Goal: Find specific page/section: Find specific page/section

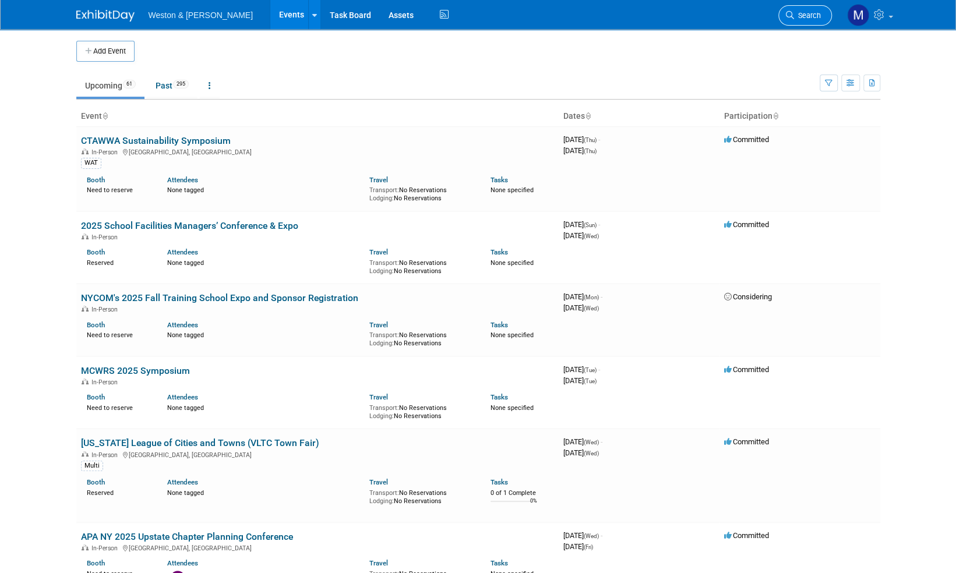
click at [818, 13] on span "Search" at bounding box center [807, 15] width 27 height 9
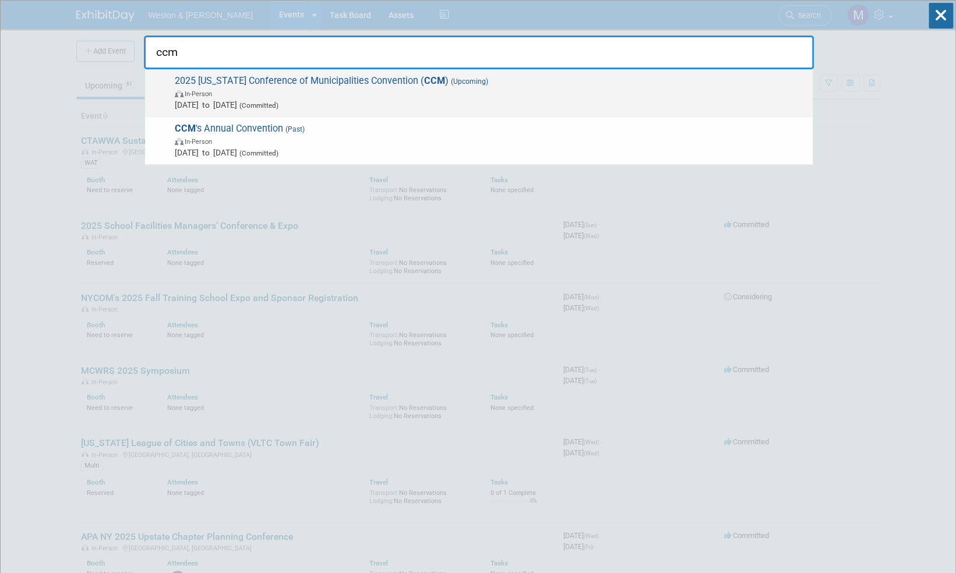
type input "ccm"
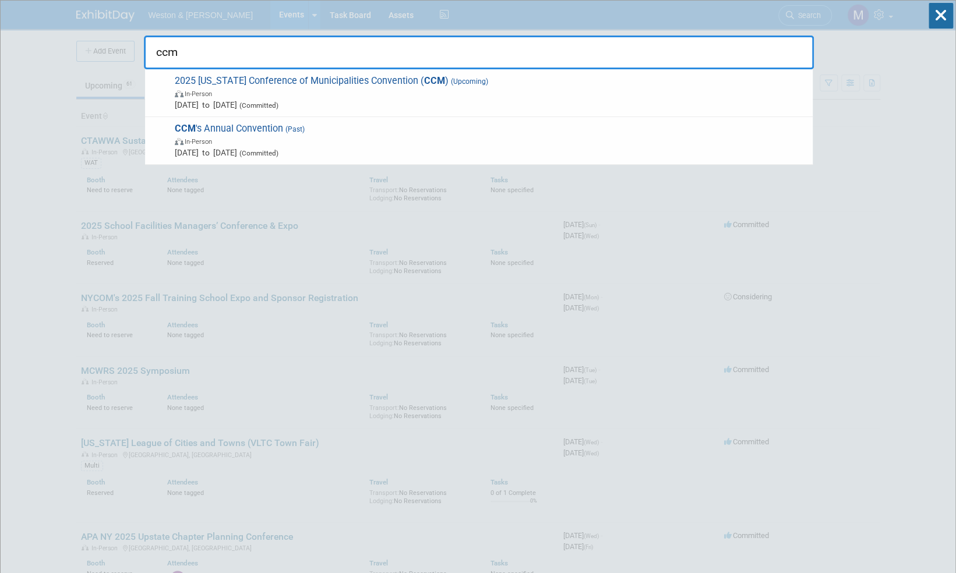
click at [377, 82] on span "2025 [US_STATE] Conference of Municipalities Convention ( CCM ) (Upcoming) In-P…" at bounding box center [488, 93] width 635 height 36
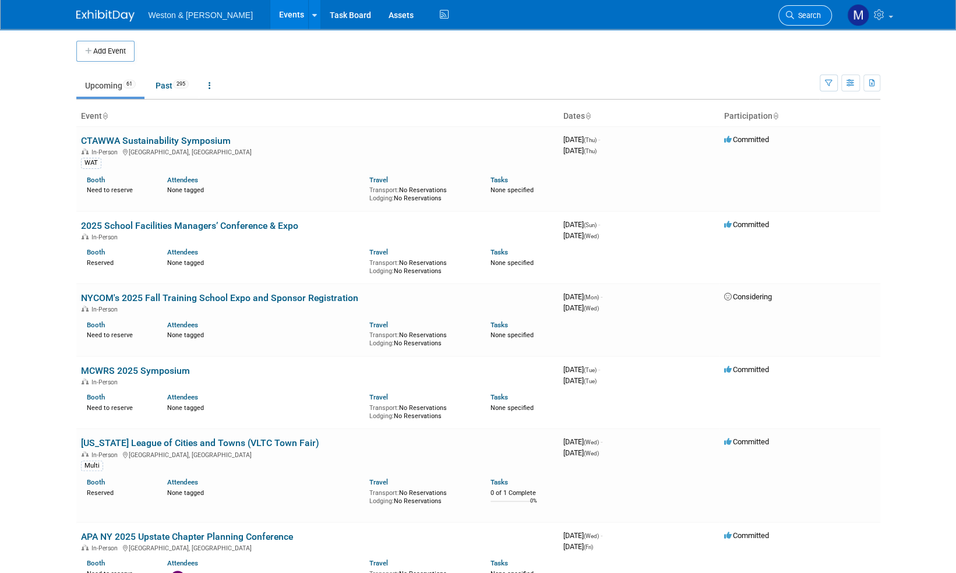
click at [814, 13] on span "Search" at bounding box center [807, 15] width 27 height 9
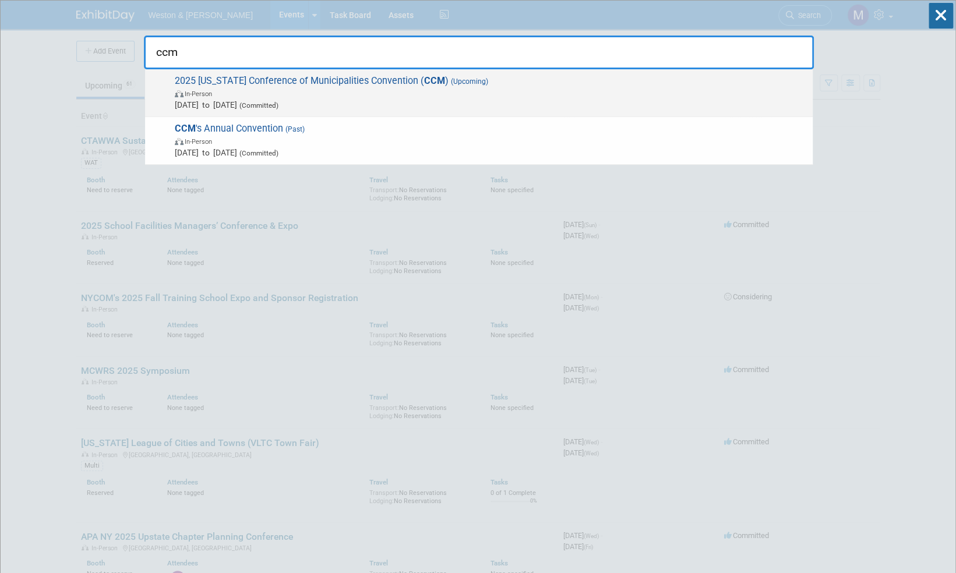
type input "ccm"
click at [383, 80] on span "2025 [US_STATE] Conference of Municipalities Convention ( CCM ) (Upcoming) In-P…" at bounding box center [488, 93] width 635 height 36
